Goal: Use online tool/utility: Use online tool/utility

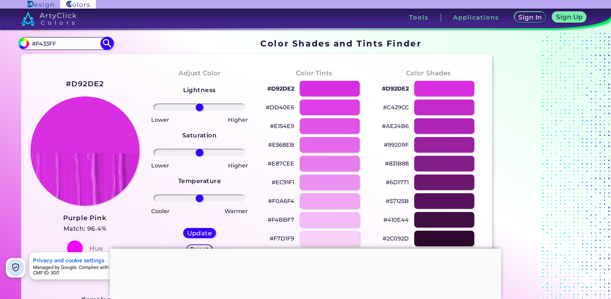
type input "#F433FF"
click at [108, 43] on img at bounding box center [107, 44] width 14 height 14
type input "#f433ff"
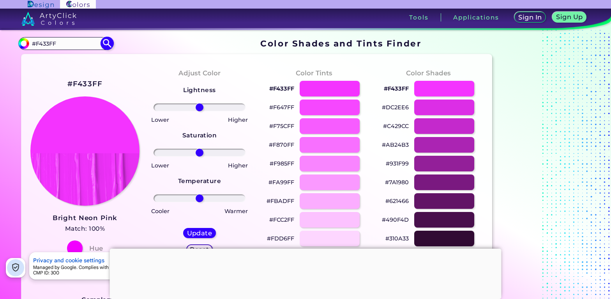
click at [66, 43] on input "#F433FF" at bounding box center [65, 43] width 73 height 11
drag, startPoint x: 66, startPoint y: 43, endPoint x: 28, endPoint y: 43, distance: 37.0
click at [29, 43] on input "#F433FF" at bounding box center [65, 43] width 73 height 11
paste input "f2dfeb"
type input "#f2dfeb"
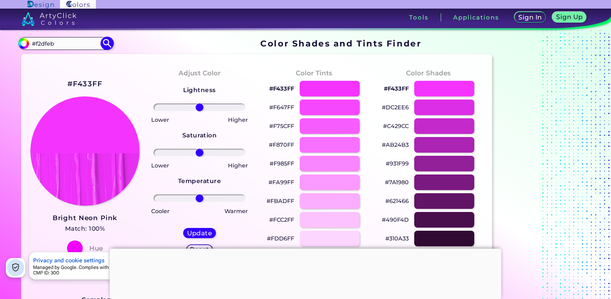
click at [108, 41] on img at bounding box center [107, 44] width 14 height 14
type input "#f2dfeb"
